Goal: Task Accomplishment & Management: Manage account settings

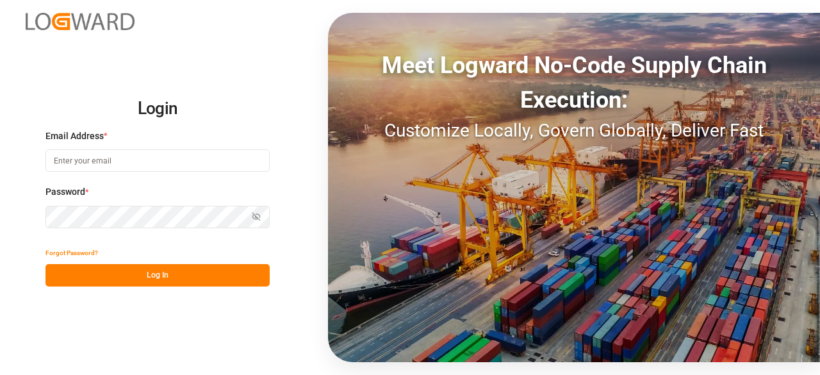
click at [117, 163] on input at bounding box center [158, 160] width 224 height 22
type input "[EMAIL_ADDRESS][PERSON_NAME][DOMAIN_NAME]"
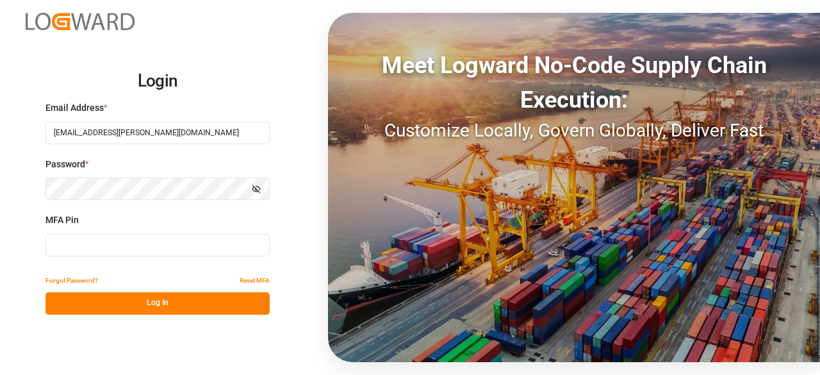
click at [104, 231] on div "MFA Pin" at bounding box center [158, 241] width 224 height 56
type input "695739"
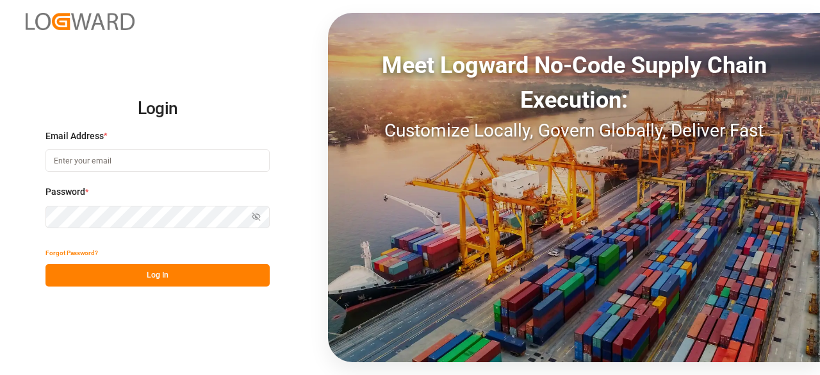
click at [109, 162] on input at bounding box center [158, 160] width 224 height 22
type input "[EMAIL_ADDRESS][PERSON_NAME][DOMAIN_NAME]"
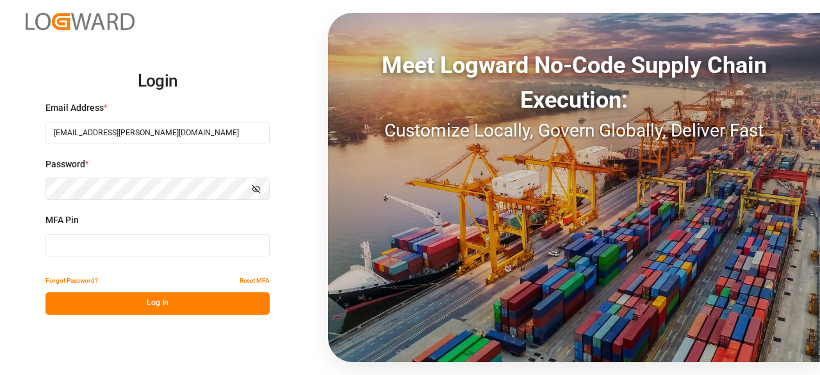
type input "577435"
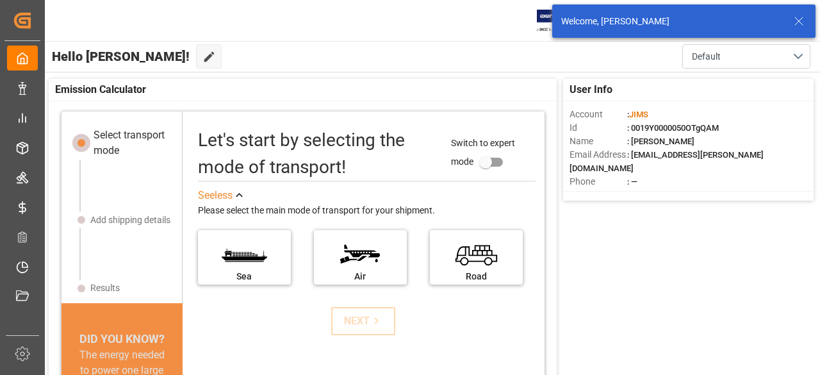
click at [793, 23] on icon at bounding box center [798, 20] width 15 height 15
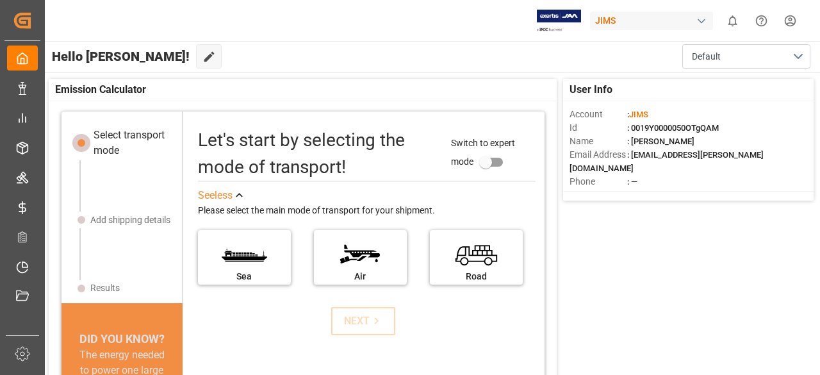
click at [668, 24] on div "JIMS" at bounding box center [651, 21] width 123 height 19
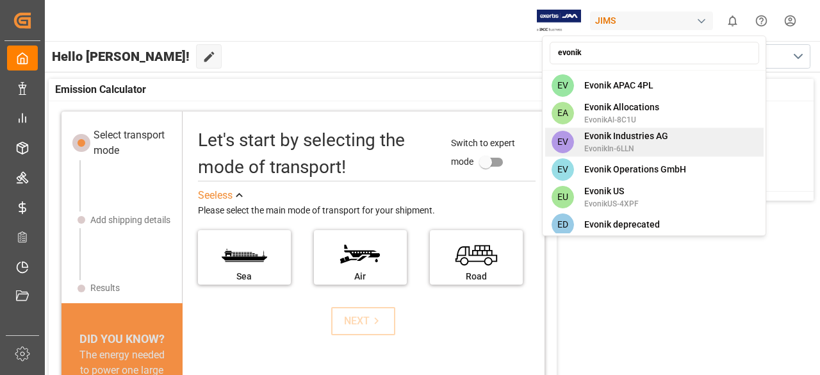
type input "evonik"
click at [613, 138] on span "Evonik Industries AG" at bounding box center [626, 135] width 84 height 13
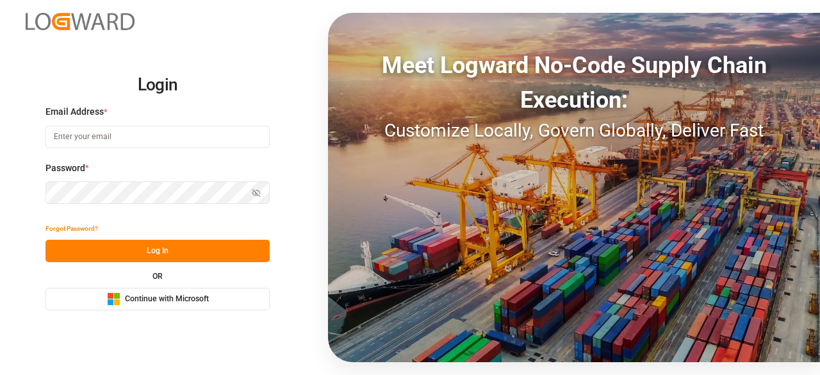
click at [173, 133] on input at bounding box center [158, 137] width 224 height 22
type input "[EMAIL_ADDRESS][PERSON_NAME][DOMAIN_NAME]"
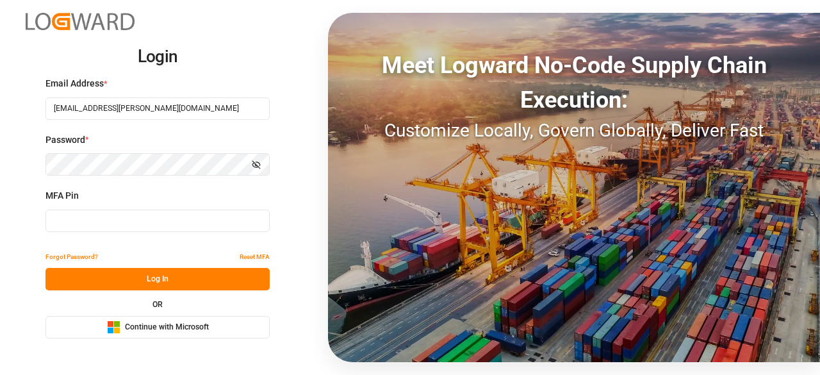
click at [124, 220] on input at bounding box center [158, 221] width 224 height 22
type input "577435"
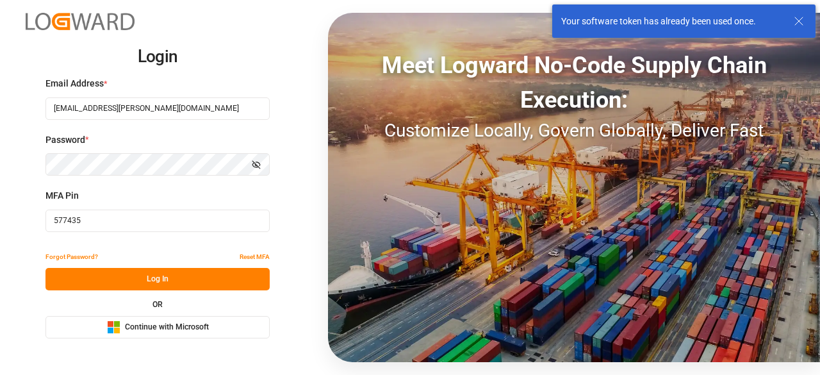
drag, startPoint x: 133, startPoint y: 231, endPoint x: 51, endPoint y: 235, distance: 82.1
click at [51, 235] on div "MFA Pin 577435" at bounding box center [158, 217] width 224 height 56
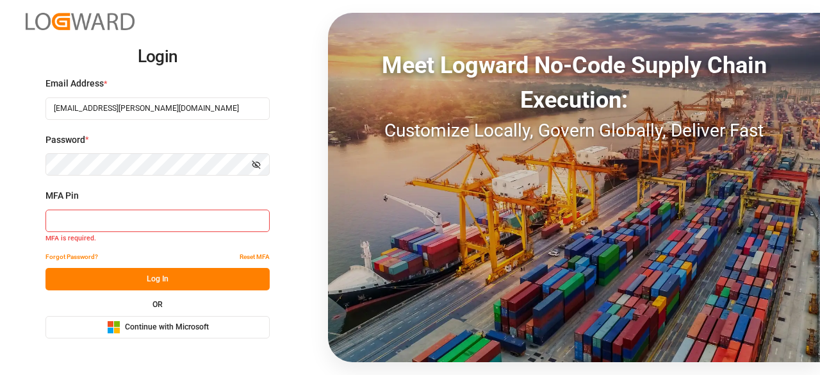
click at [222, 219] on input at bounding box center [158, 221] width 224 height 22
paste input "525953"
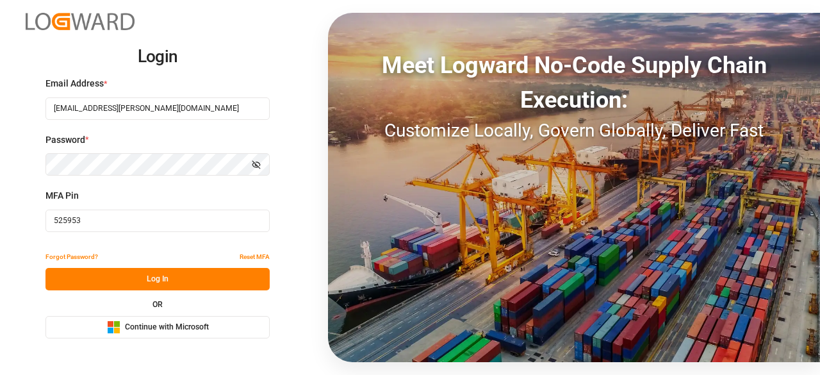
type input "525953"
click at [200, 281] on button "Log In" at bounding box center [158, 279] width 224 height 22
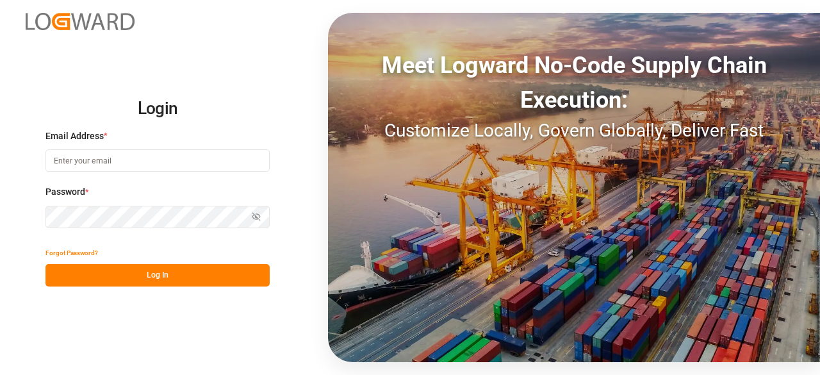
click at [128, 164] on input at bounding box center [158, 160] width 224 height 22
type input "[EMAIL_ADDRESS][PERSON_NAME][DOMAIN_NAME]"
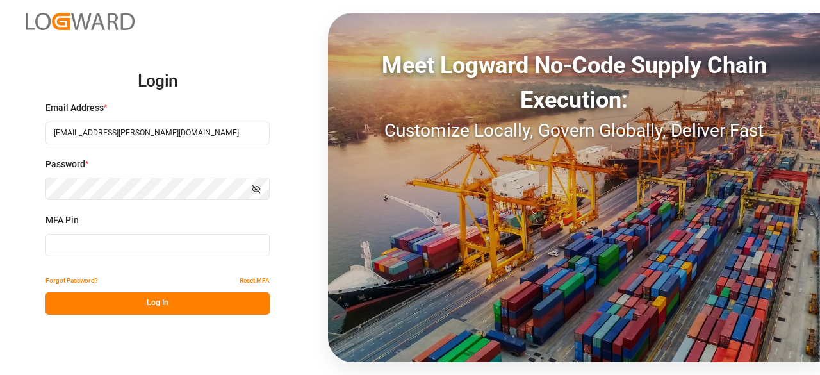
click at [541, 332] on div "Meet Logward No-Code Supply Chain Execution: Customize Locally, Govern Globally…" at bounding box center [574, 187] width 492 height 349
click at [149, 250] on input at bounding box center [158, 245] width 224 height 22
click at [190, 241] on input at bounding box center [158, 245] width 224 height 22
click at [232, 242] on input at bounding box center [158, 245] width 224 height 22
paste input "525953"
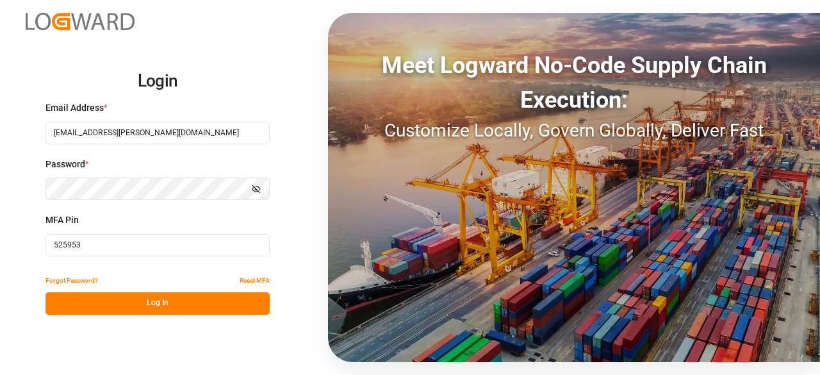
click at [211, 306] on button "Log In" at bounding box center [158, 303] width 224 height 22
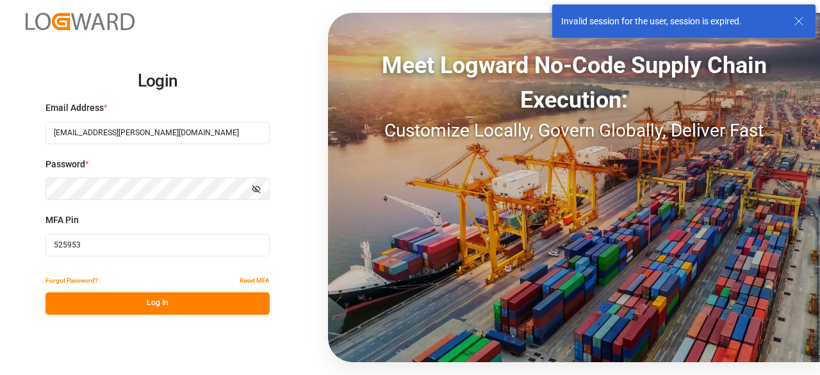
click at [206, 138] on input "[EMAIL_ADDRESS][PERSON_NAME][DOMAIN_NAME]" at bounding box center [158, 133] width 224 height 22
click at [0, 374] on com-1password-button at bounding box center [0, 375] width 0 height 0
click at [197, 129] on input "[EMAIL_ADDRESS][PERSON_NAME][DOMAIN_NAME]" at bounding box center [158, 133] width 224 height 22
click at [0, 374] on com-1password-button at bounding box center [0, 375] width 0 height 0
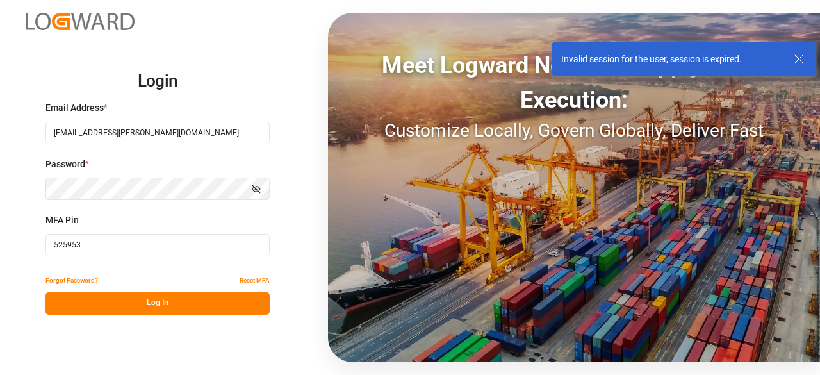
type input "573271"
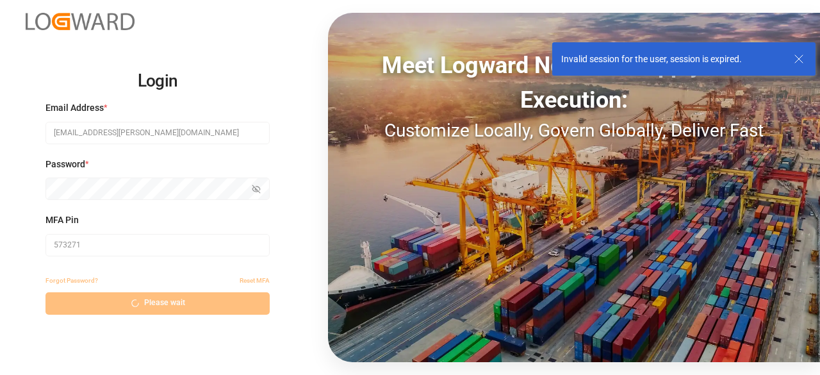
drag, startPoint x: 119, startPoint y: 248, endPoint x: 0, endPoint y: 239, distance: 118.9
click at [0, 239] on div "Login Email Address * charan.machavarapu@logward.com Password * Show password M…" at bounding box center [410, 187] width 820 height 375
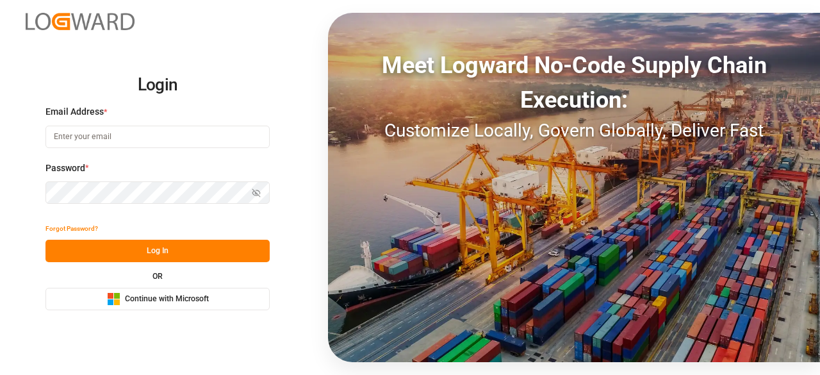
click at [91, 142] on input at bounding box center [158, 137] width 224 height 22
type input "[EMAIL_ADDRESS][PERSON_NAME][DOMAIN_NAME]"
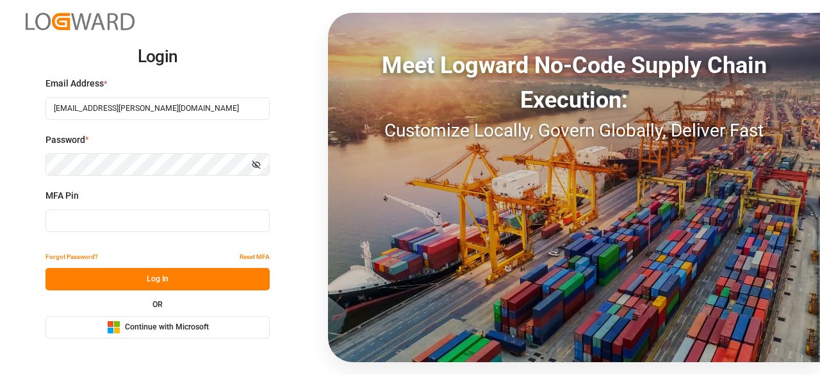
type input "573271"
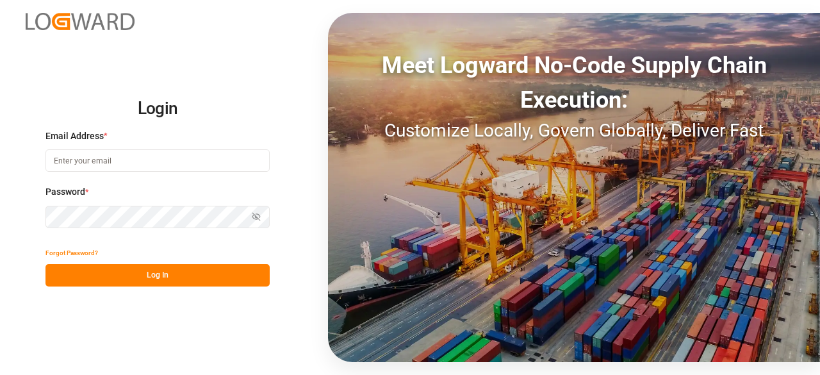
click at [134, 165] on input at bounding box center [158, 160] width 224 height 22
type input "[EMAIL_ADDRESS][PERSON_NAME][DOMAIN_NAME]"
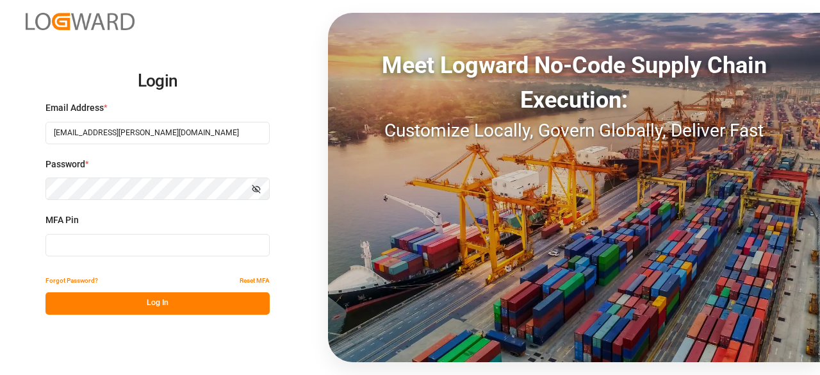
type input "573271"
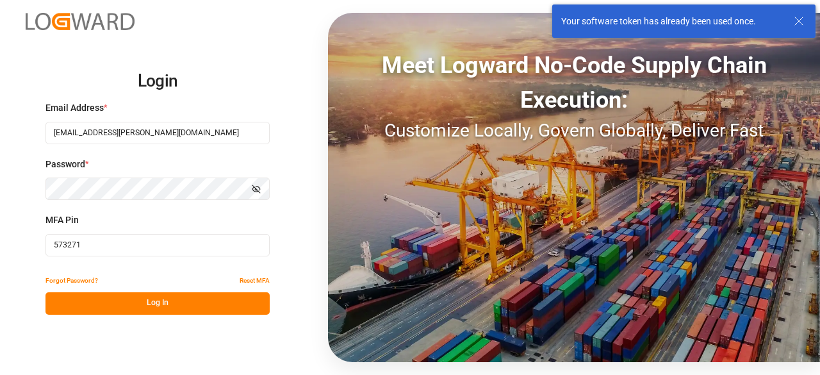
drag, startPoint x: 115, startPoint y: 244, endPoint x: 0, endPoint y: 256, distance: 115.9
click at [0, 256] on div "Login Email Address * [EMAIL_ADDRESS][PERSON_NAME][DOMAIN_NAME] Password * Show…" at bounding box center [410, 187] width 820 height 375
click at [793, 22] on icon at bounding box center [798, 20] width 15 height 15
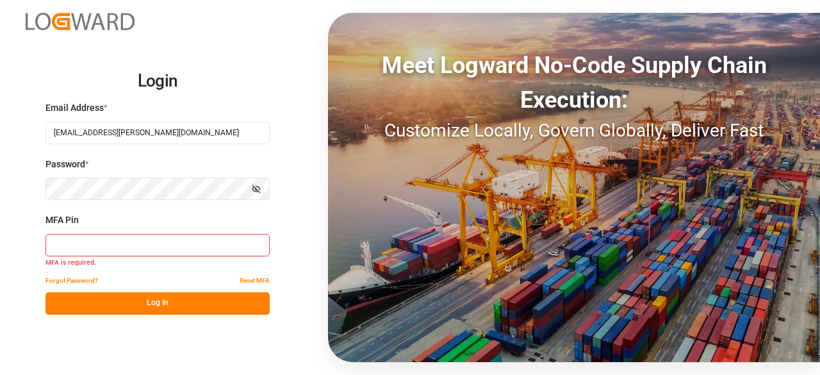
click at [306, 33] on div "Login Email Address * [EMAIL_ADDRESS][PERSON_NAME][DOMAIN_NAME] Password * Show…" at bounding box center [410, 187] width 820 height 375
